Goal: Task Accomplishment & Management: Complete application form

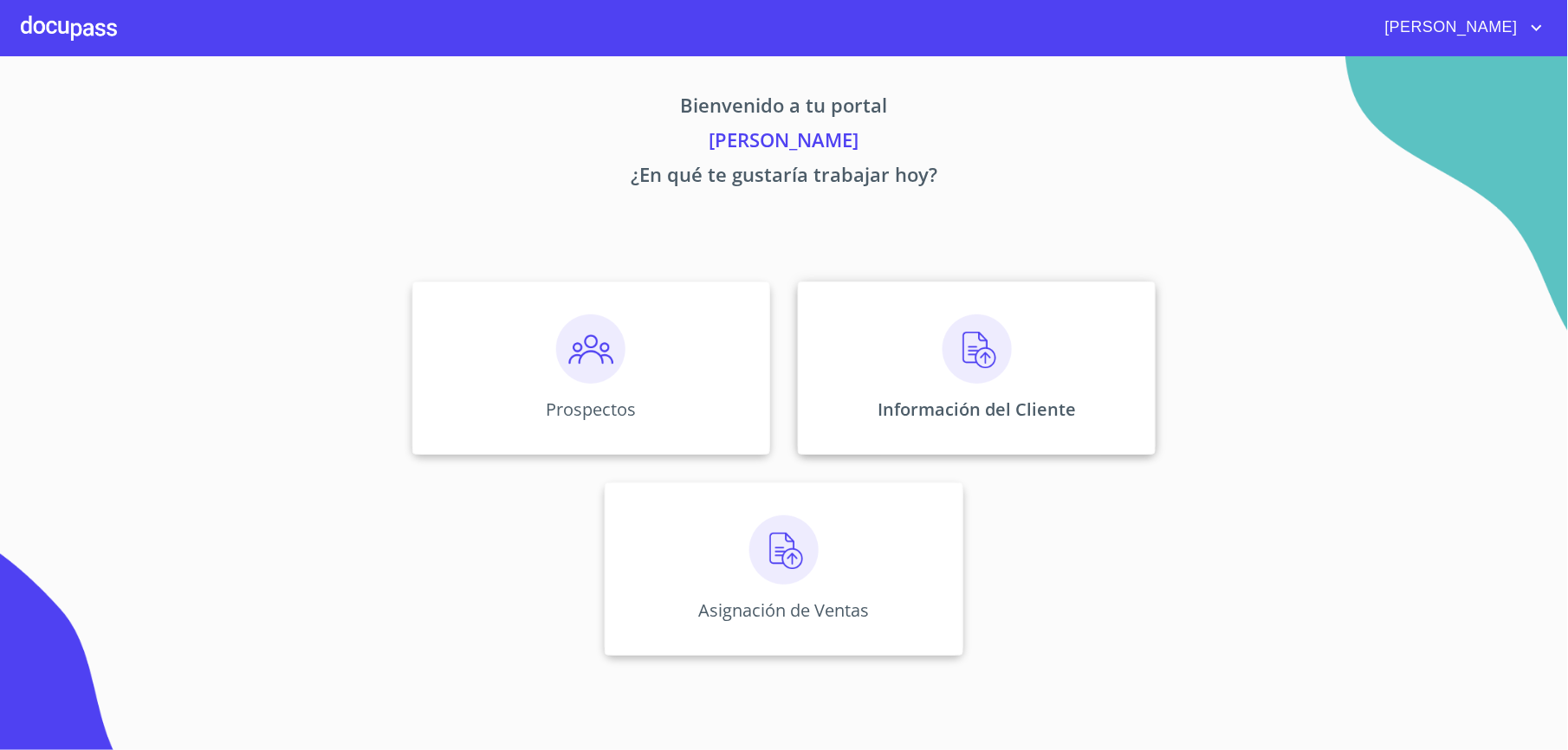
click at [840, 354] on div "Información del Cliente" at bounding box center [977, 368] width 358 height 173
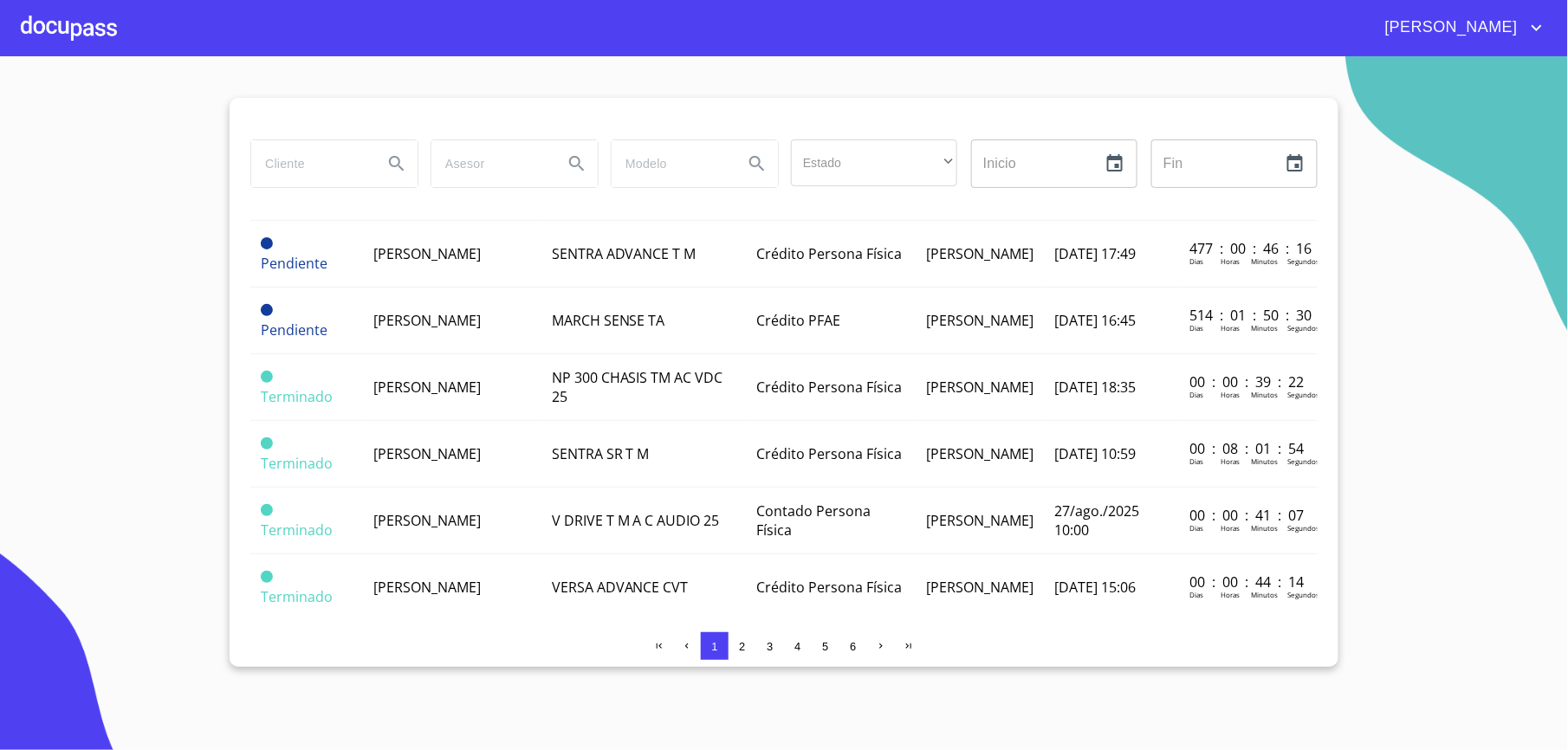
scroll to position [1178, 0]
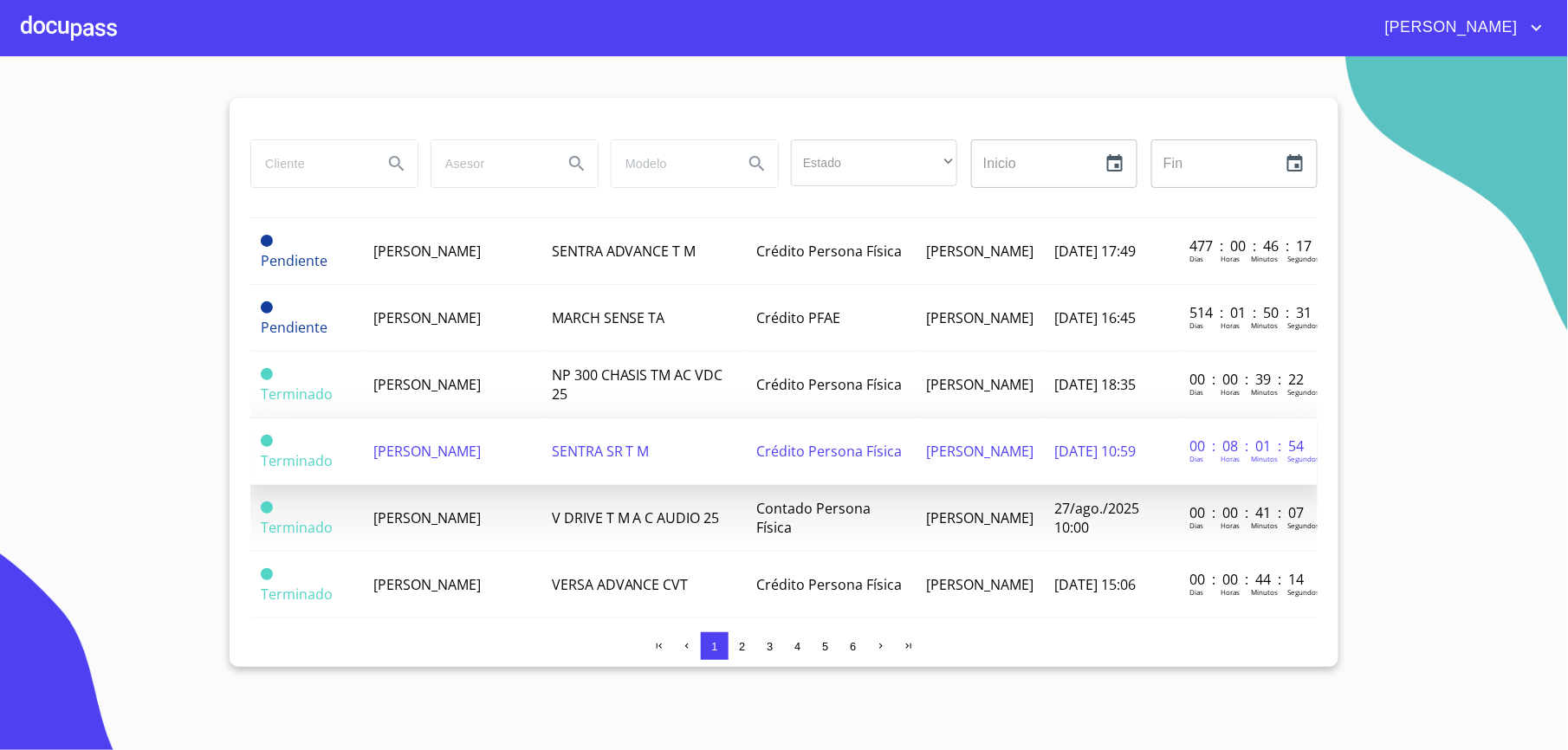
click at [501, 485] on td "[PERSON_NAME]" at bounding box center [452, 451] width 178 height 67
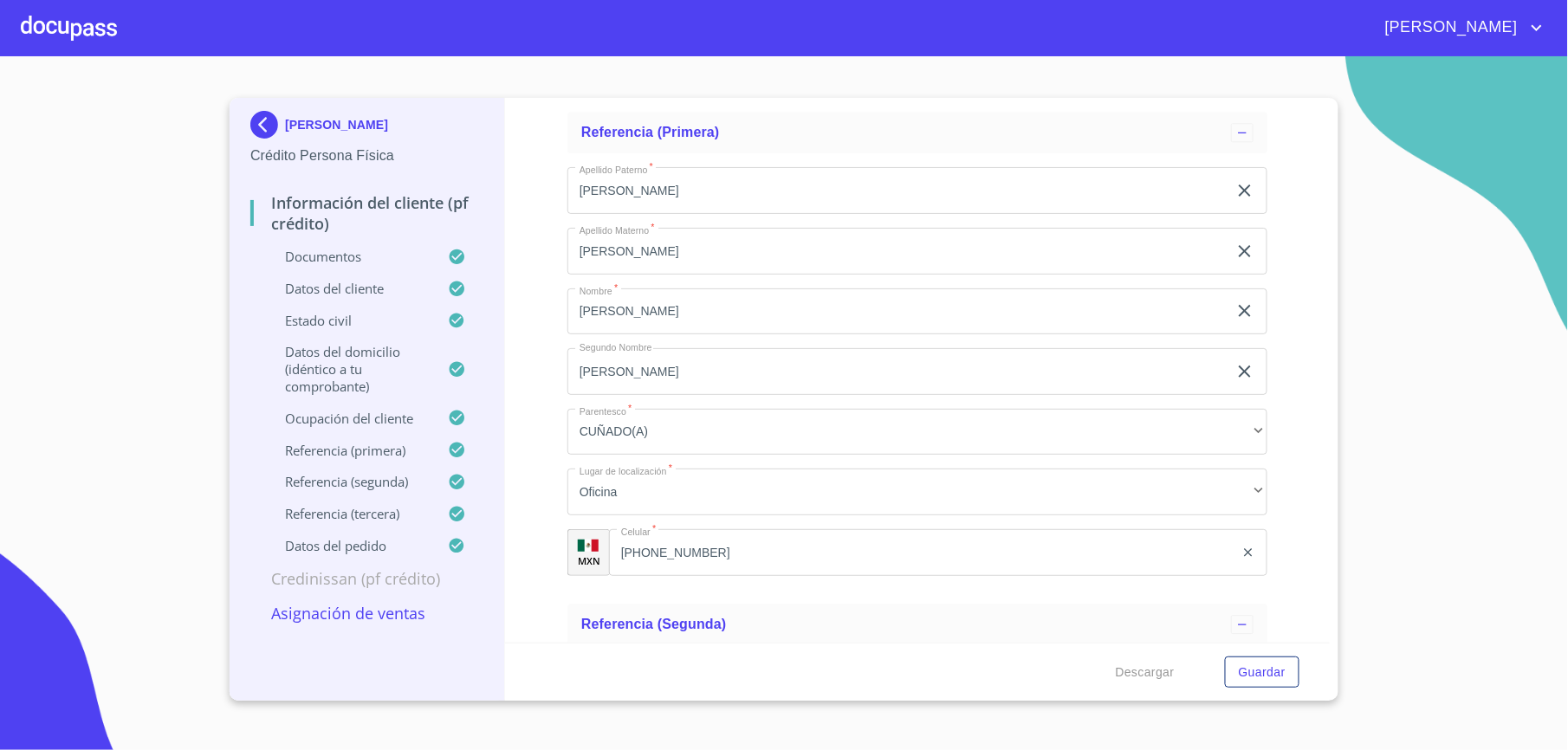
scroll to position [10055, 0]
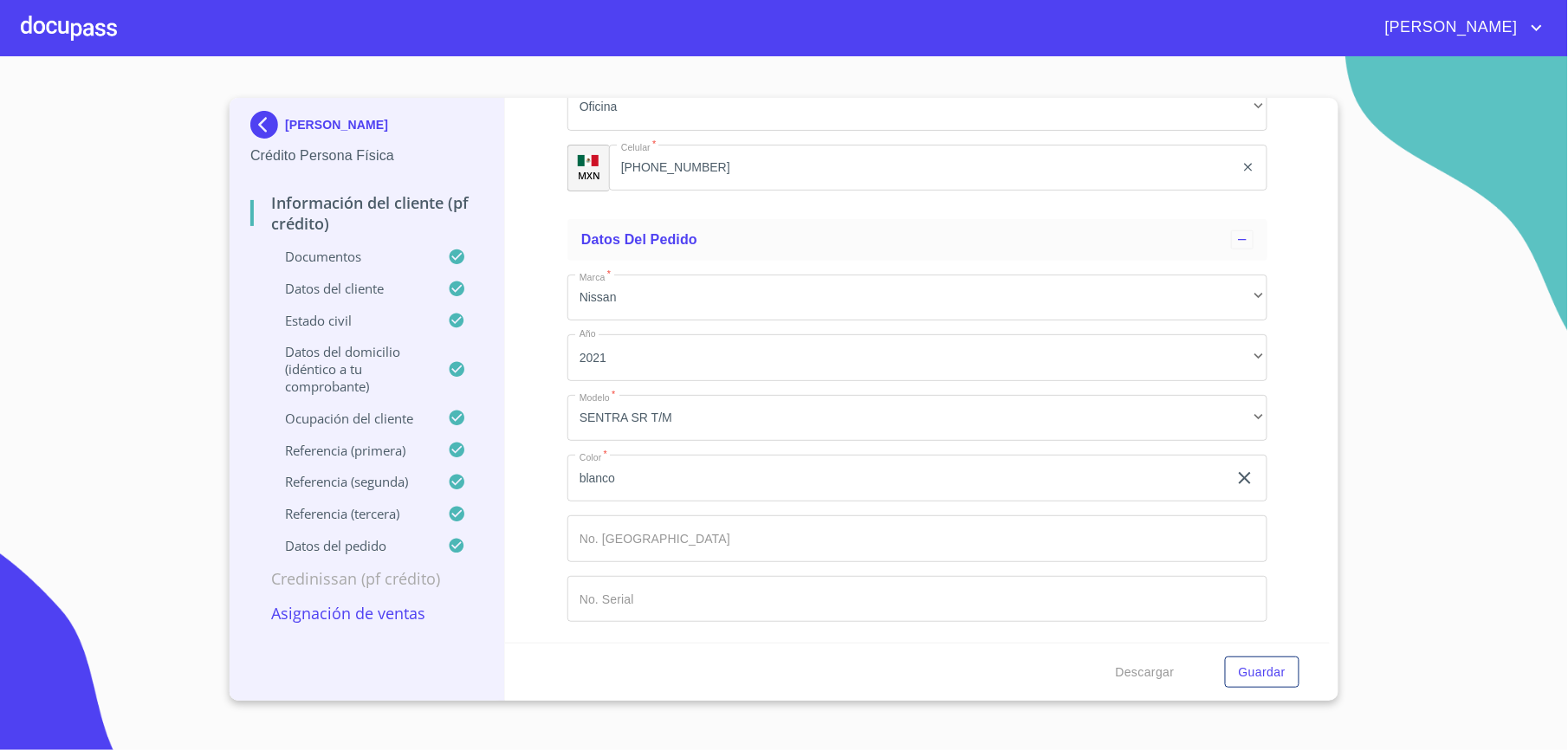
click at [109, 12] on div at bounding box center [69, 28] width 96 height 56
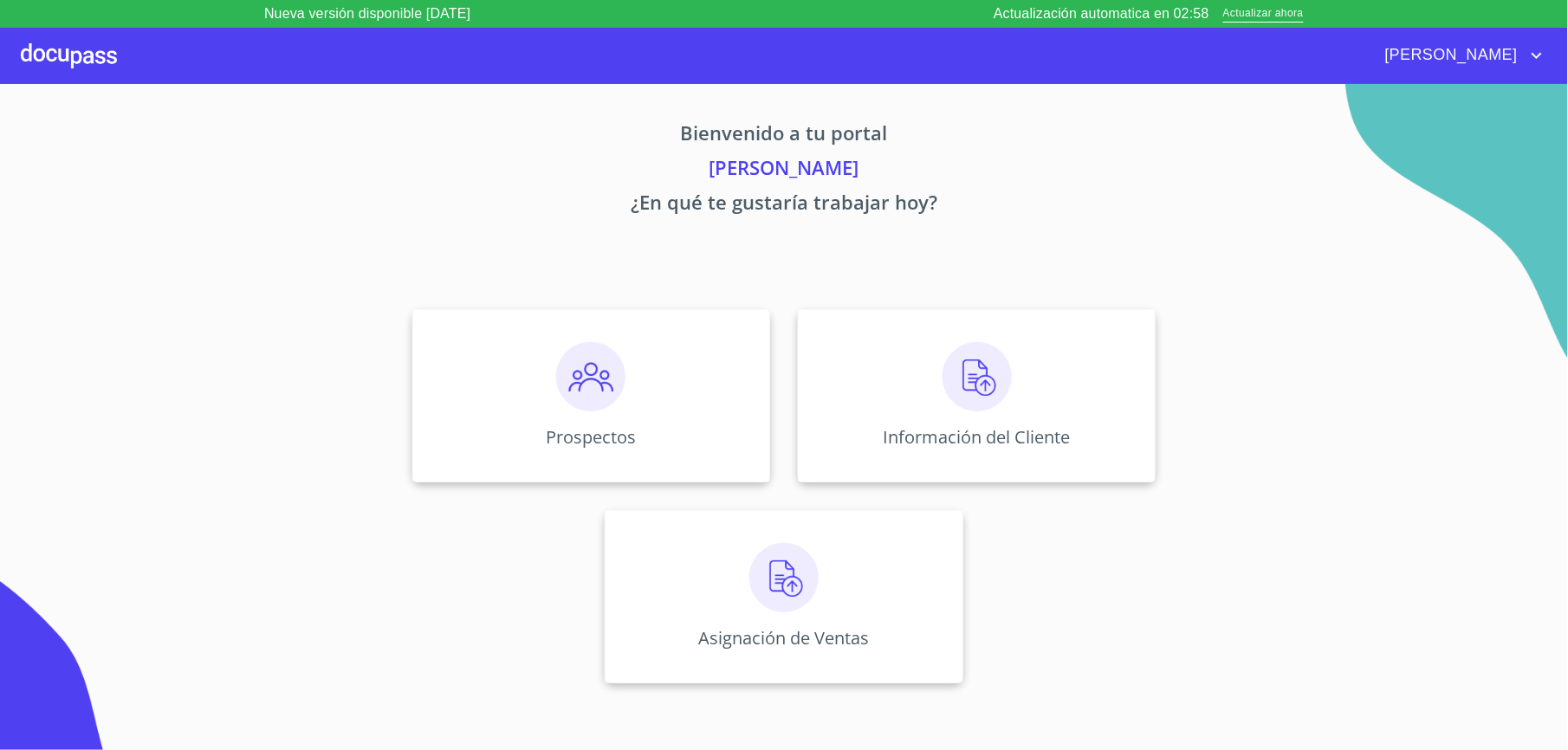
click at [67, 64] on div at bounding box center [69, 56] width 96 height 56
click at [517, 371] on div "Prospectos" at bounding box center [591, 395] width 358 height 173
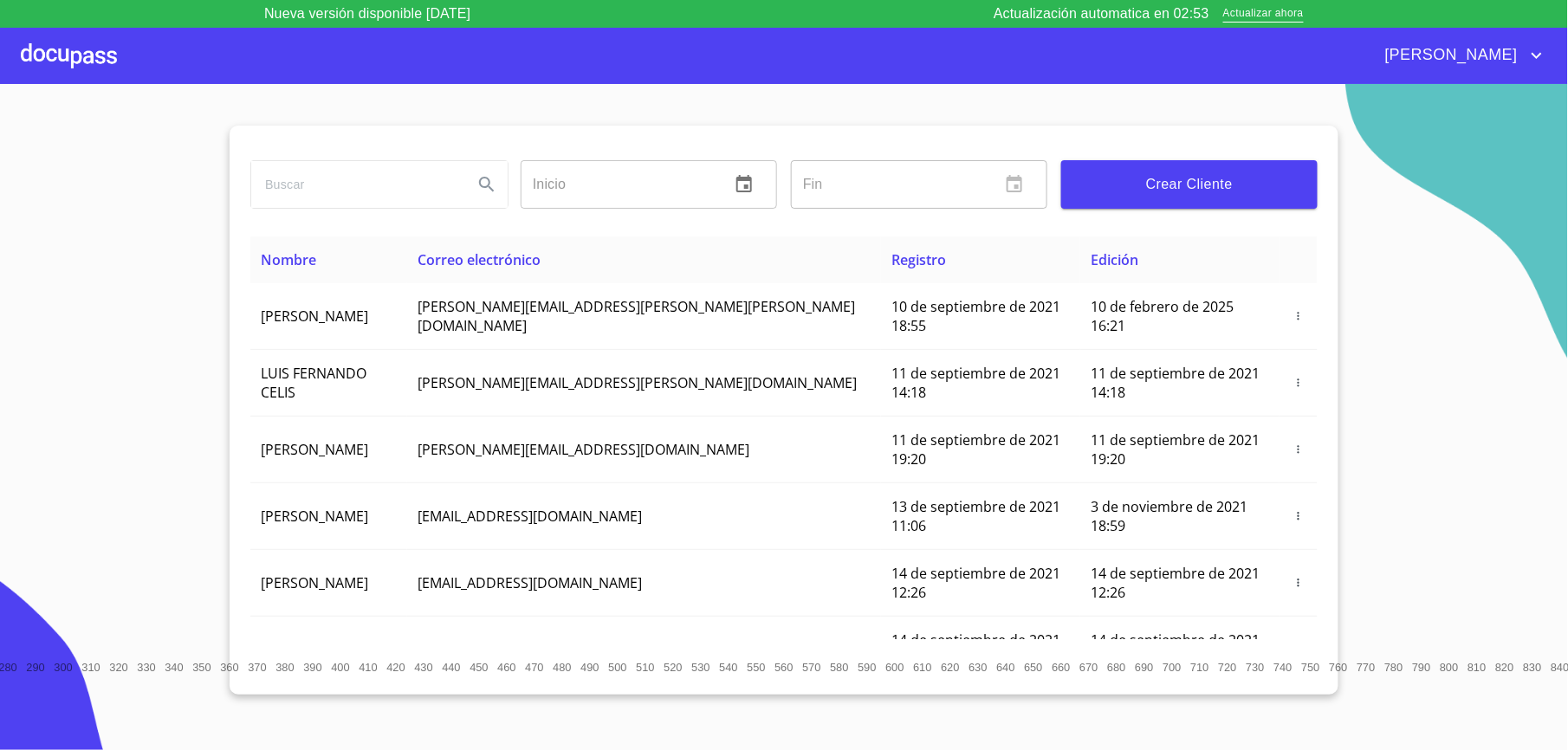
click at [340, 202] on input "search" at bounding box center [355, 184] width 208 height 47
type input "[PERSON_NAME]"
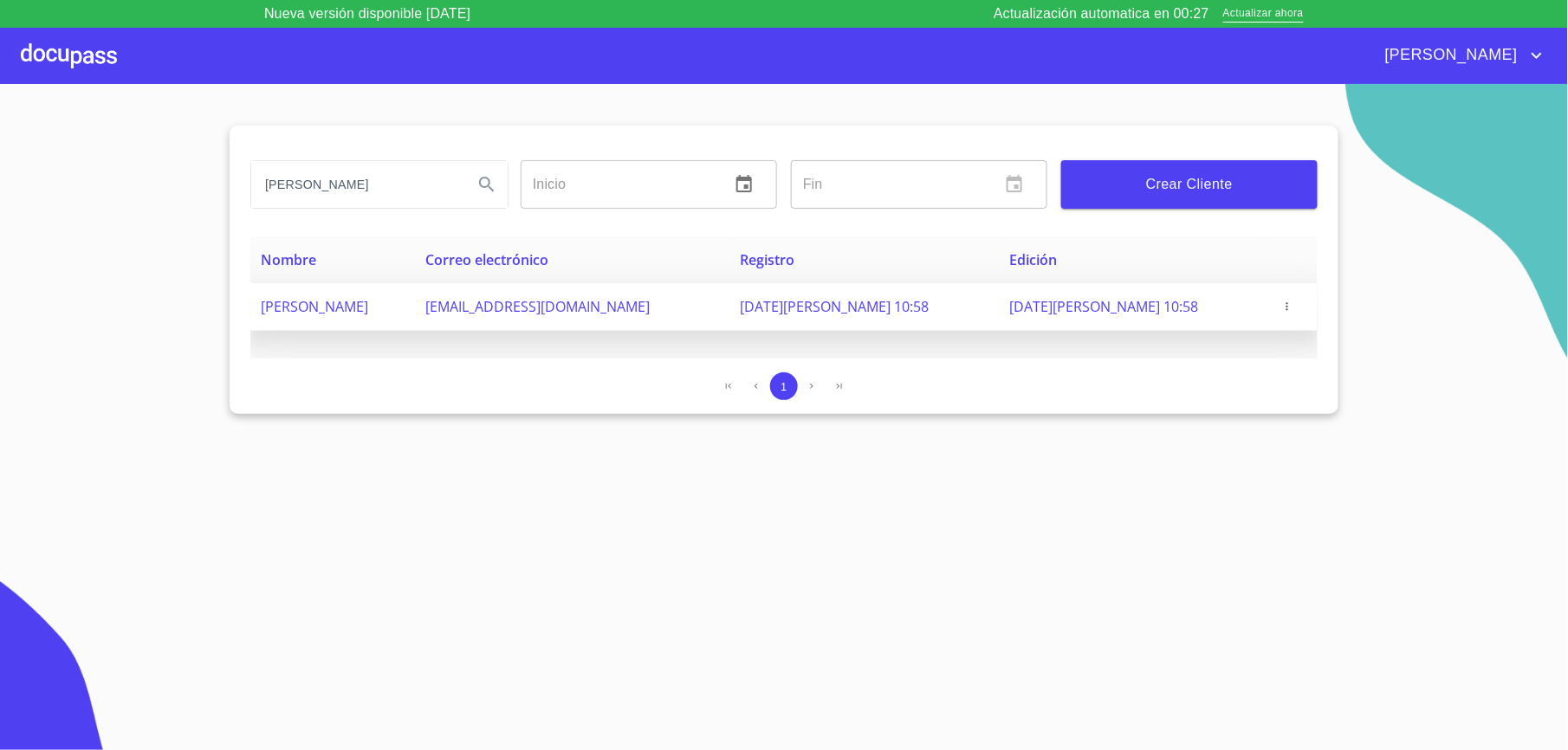
click at [1291, 309] on icon "button" at bounding box center [1287, 307] width 12 height 12
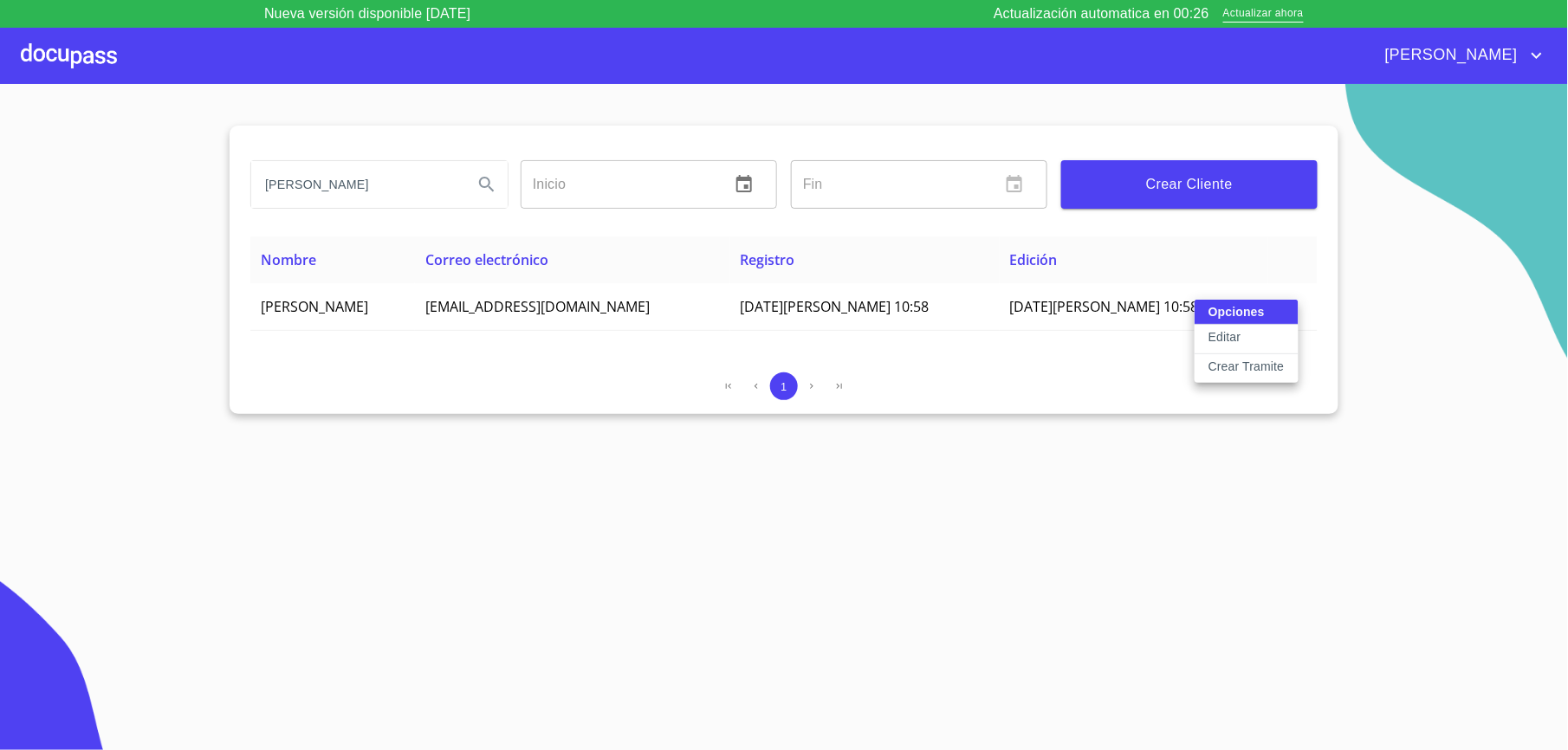
click at [1273, 366] on p "Crear Tramite" at bounding box center [1246, 367] width 76 height 17
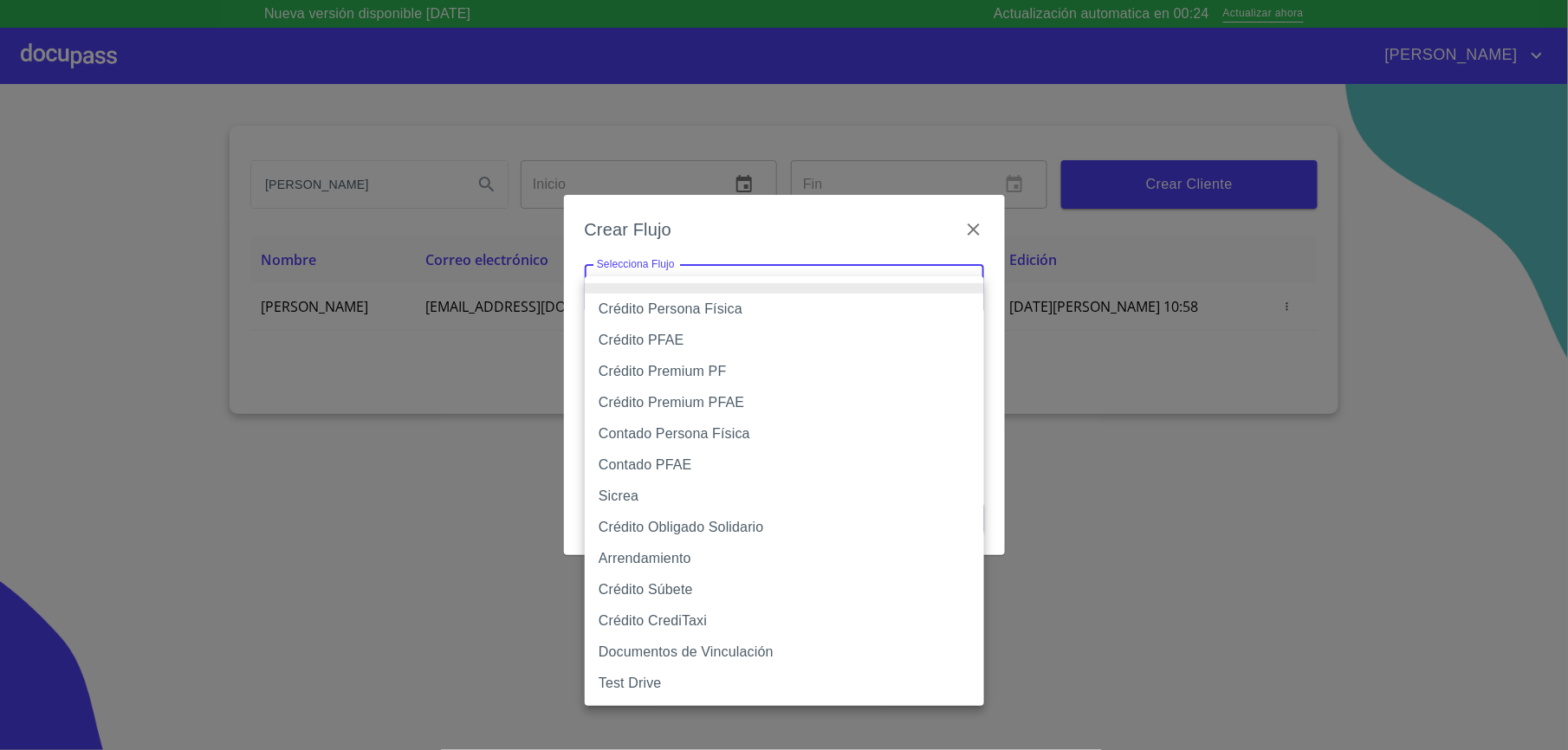
click at [897, 285] on body "Nueva versión disponible [DATE] Actualización automatica en 00:24 Actualizar ah…" at bounding box center [784, 375] width 1568 height 750
click at [752, 517] on li "Crédito Obligado Solidario" at bounding box center [784, 528] width 399 height 31
type input "61725509ab5355fc594ad23b"
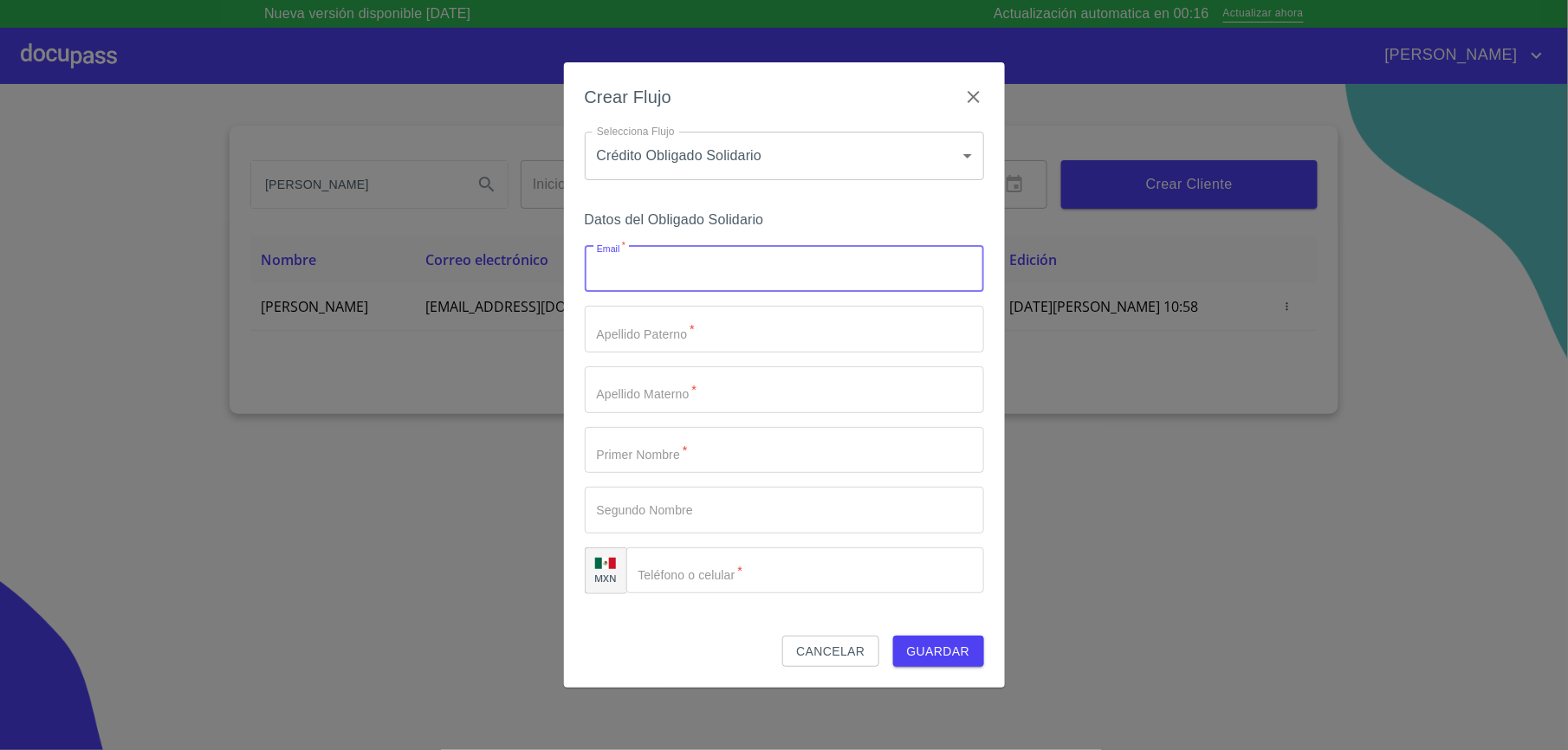
click at [719, 256] on input "Email   *" at bounding box center [784, 269] width 399 height 47
